Goal: Task Accomplishment & Management: Complete application form

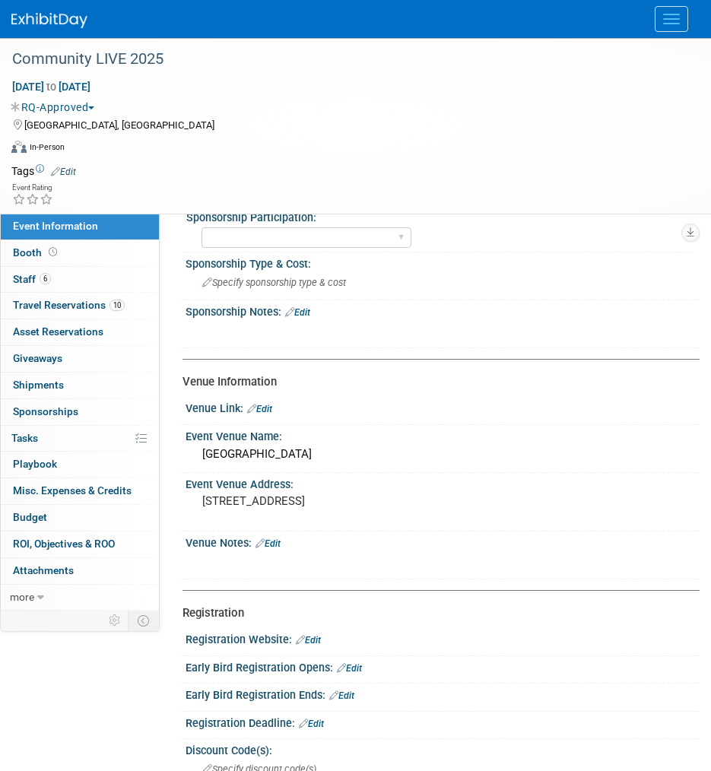
click at [47, 20] on img at bounding box center [49, 20] width 76 height 15
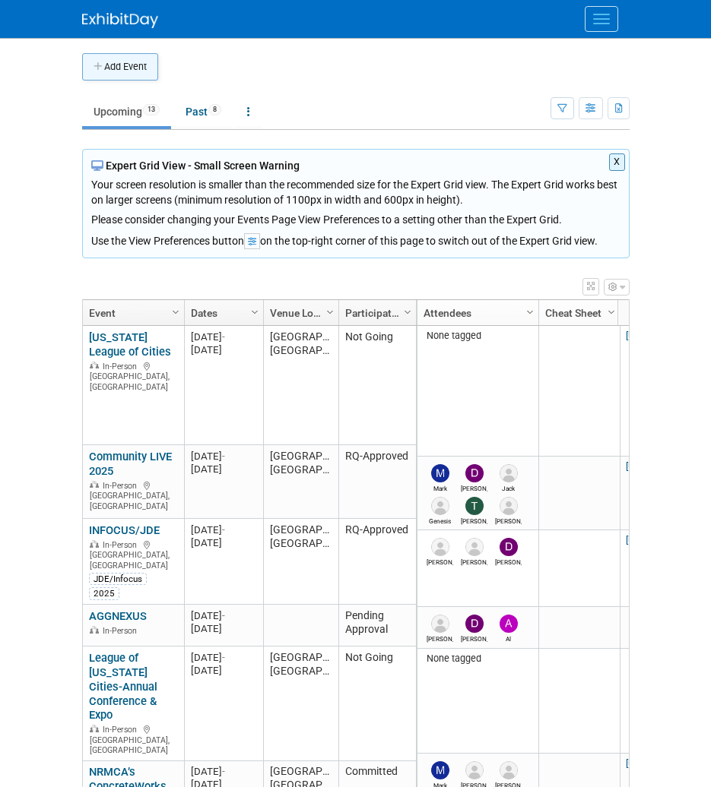
click at [129, 69] on button "Add Event" at bounding box center [120, 66] width 76 height 27
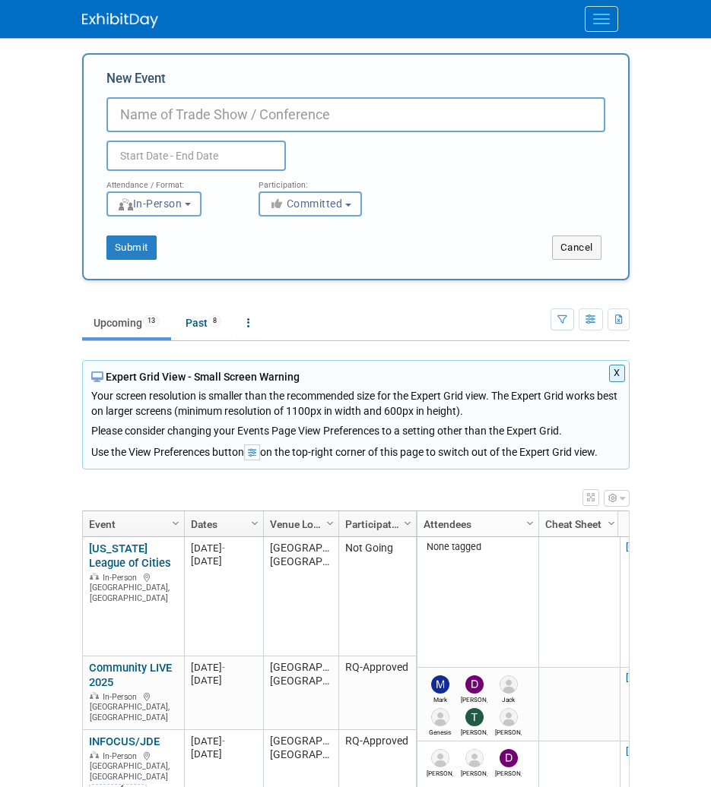
click at [203, 115] on input "New Event" at bounding box center [355, 114] width 499 height 35
paste input "IOFM Fall Conference & Expo 2025"
type input "IOFM Fall Conference & Expo 2025"
click at [217, 147] on input "text" at bounding box center [195, 156] width 179 height 30
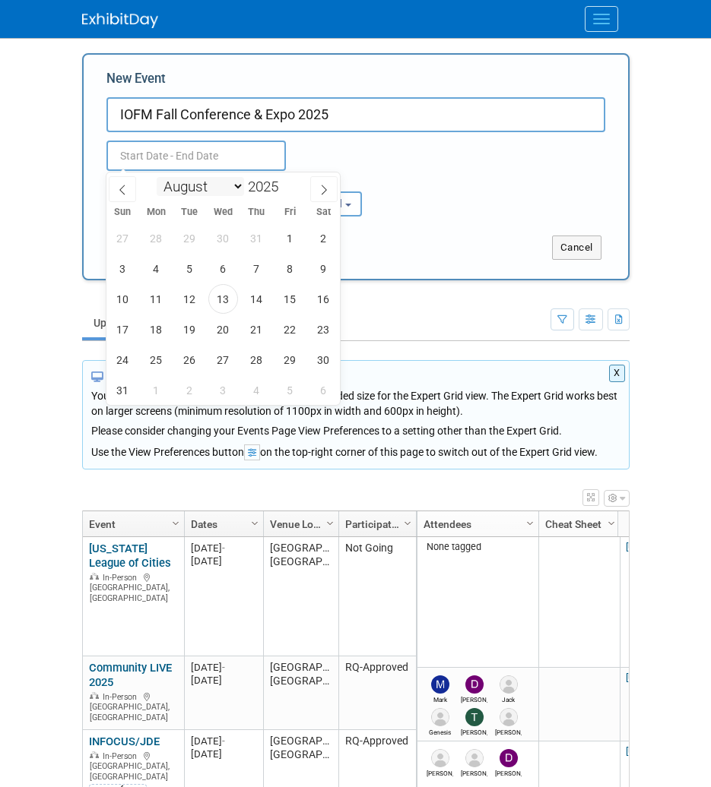
click at [240, 185] on select "January February March April May June July August September October November De…" at bounding box center [200, 186] width 87 height 19
select select "10"
click at [157, 177] on select "January February March April May June July August September October November De…" at bounding box center [200, 186] width 87 height 19
click at [192, 269] on span "4" at bounding box center [190, 269] width 30 height 30
click at [256, 275] on span "6" at bounding box center [257, 269] width 30 height 30
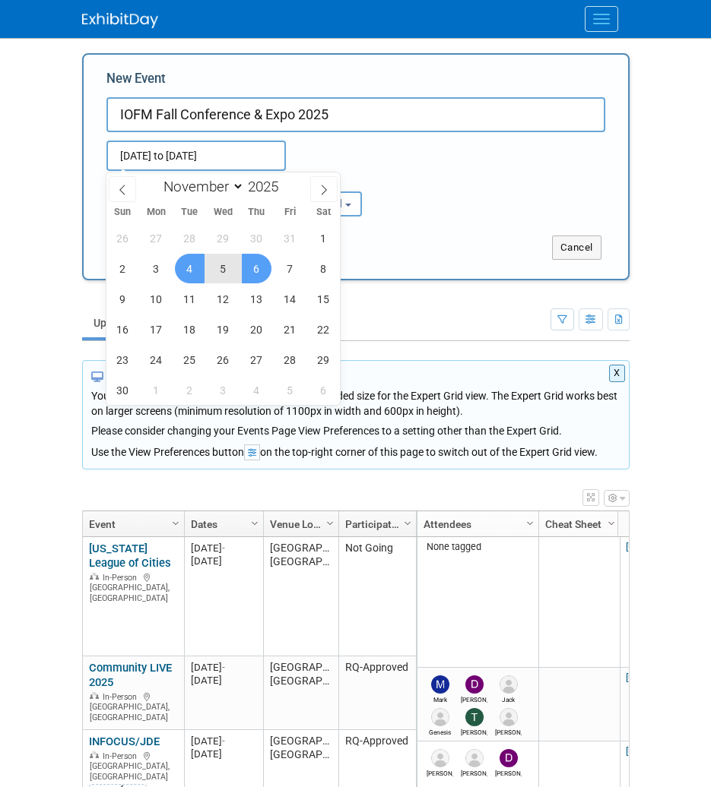
type input "[DATE] to [DATE]"
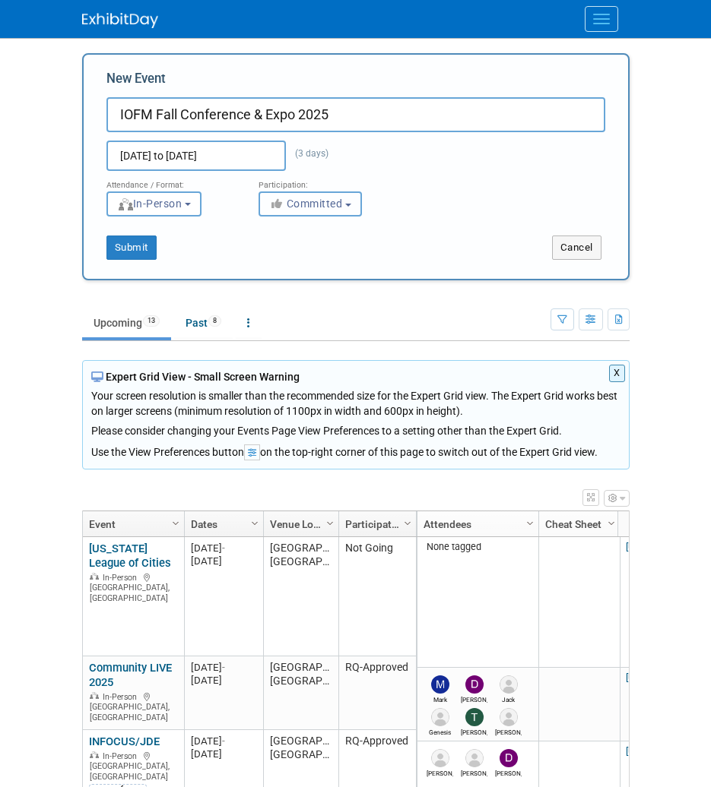
click at [337, 196] on button "Committed" at bounding box center [309, 204] width 103 height 25
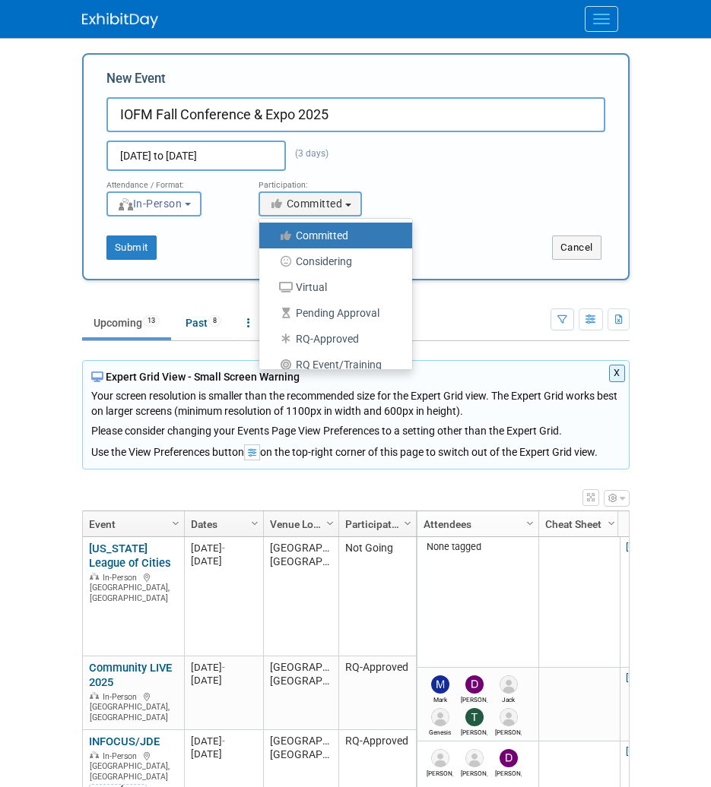
click at [347, 318] on label "Pending Approval" at bounding box center [332, 313] width 130 height 20
click at [273, 318] on input "Pending Approval" at bounding box center [268, 314] width 10 height 10
select select "102"
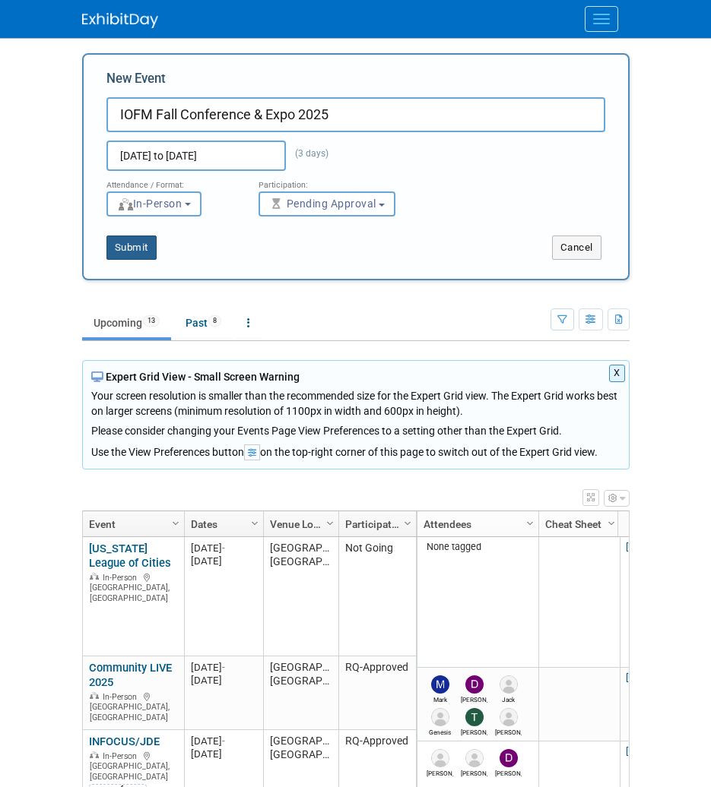
click at [144, 255] on button "Submit" at bounding box center [131, 248] width 50 height 24
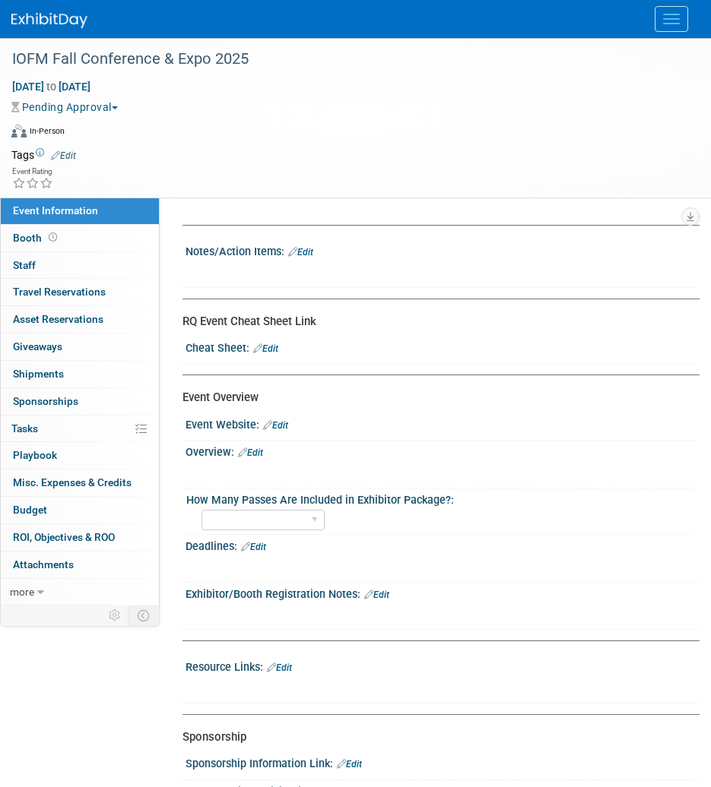
click at [309, 257] on link "Edit" at bounding box center [300, 252] width 25 height 11
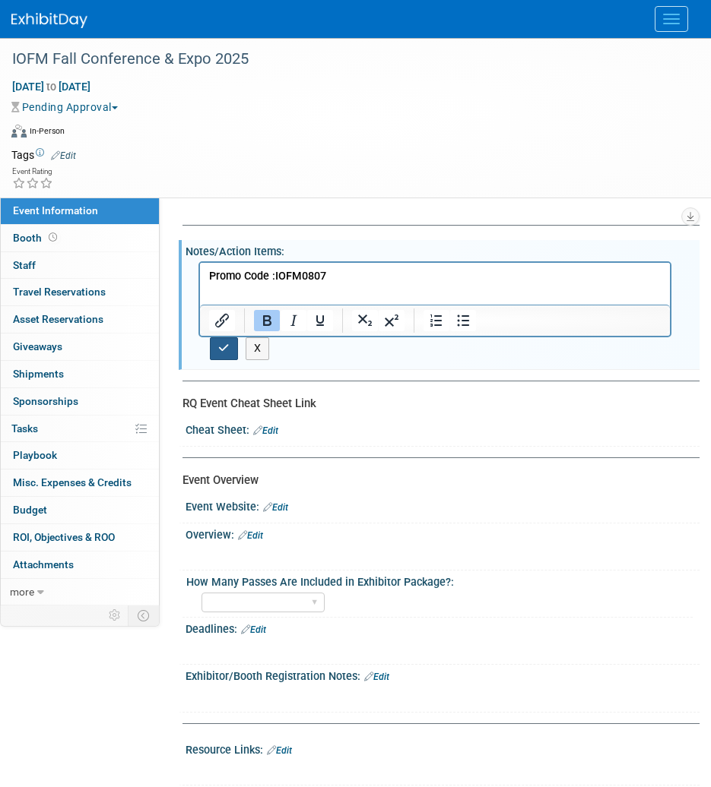
click at [223, 345] on icon "button" at bounding box center [223, 348] width 11 height 11
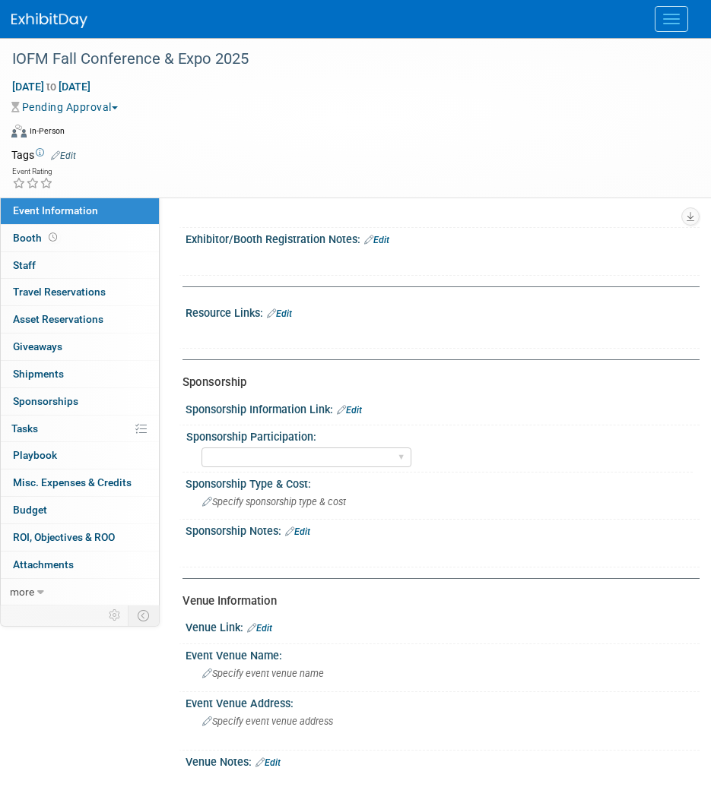
scroll to position [456, 0]
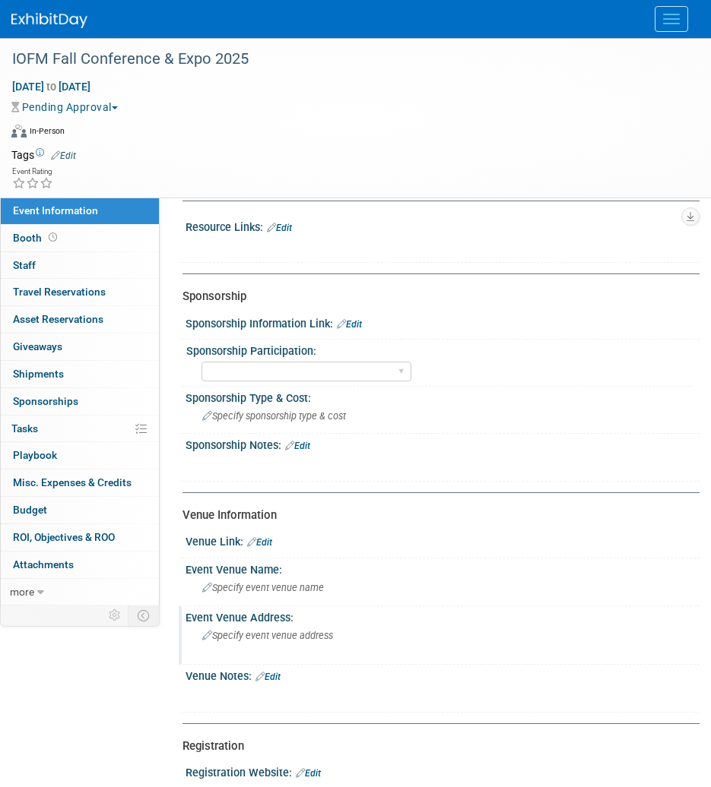
click at [329, 632] on span "Specify event venue address" at bounding box center [267, 635] width 131 height 11
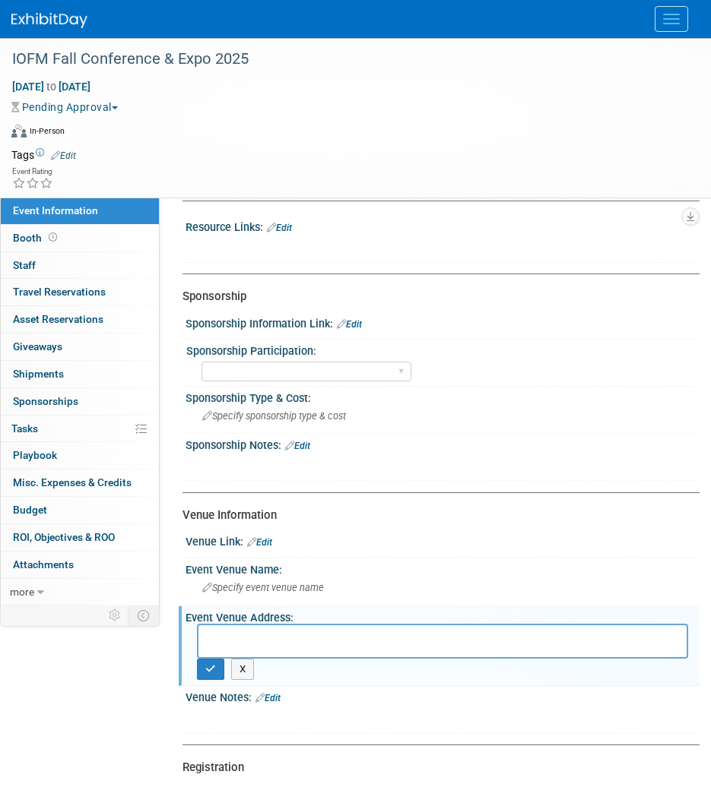
paste textarea "[STREET_ADDRESS]"
type textarea "[STREET_ADDRESS]"
click at [201, 674] on button "button" at bounding box center [210, 669] width 27 height 21
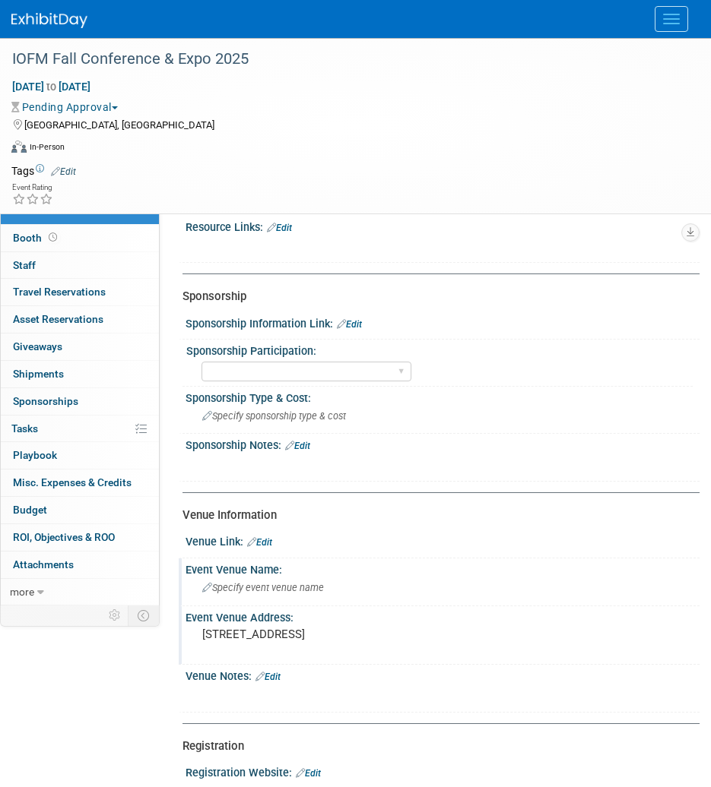
click at [282, 587] on span "Specify event venue name" at bounding box center [263, 587] width 122 height 11
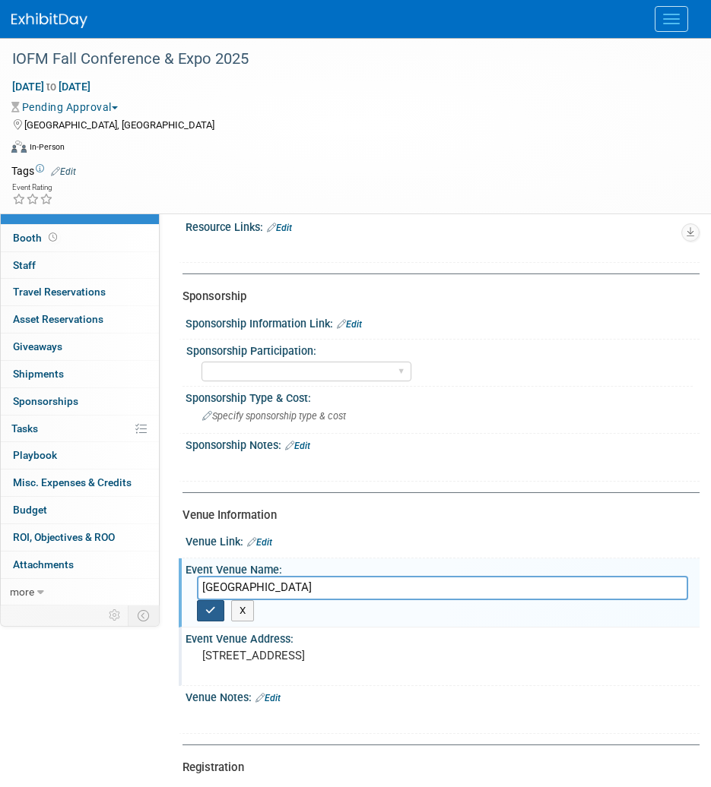
type input "[GEOGRAPHIC_DATA]"
click at [205, 613] on icon "button" at bounding box center [210, 611] width 11 height 10
